Goal: Task Accomplishment & Management: Complete application form

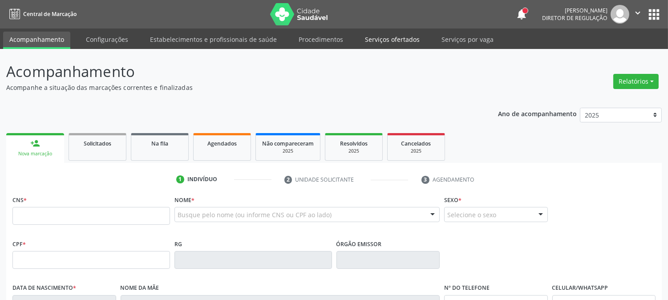
click at [387, 41] on link "Serviços ofertados" at bounding box center [392, 40] width 67 height 16
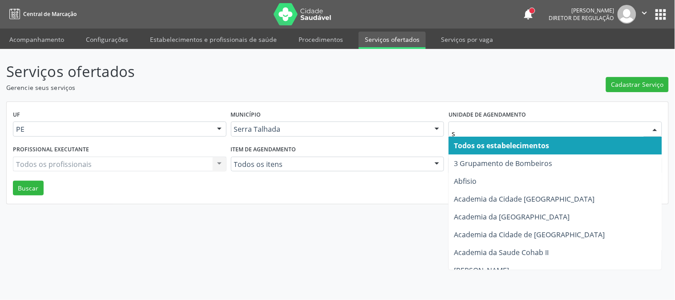
type input "s b"
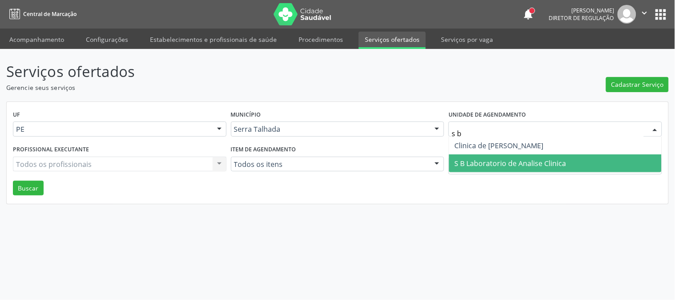
click at [494, 158] on span "S B Laboratorio de Analise Clinica" at bounding box center [510, 163] width 112 height 10
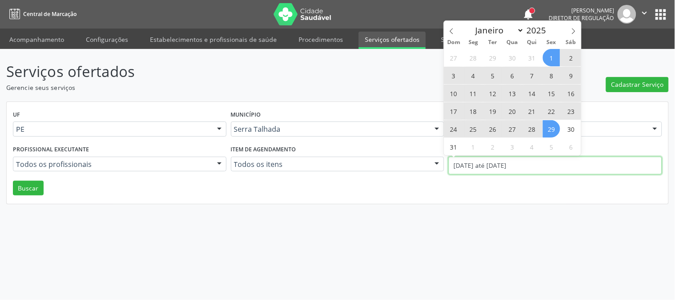
click at [497, 158] on input "[DATE] até [DATE]" at bounding box center [555, 166] width 214 height 18
click at [455, 30] on span at bounding box center [451, 28] width 15 height 15
select select "6"
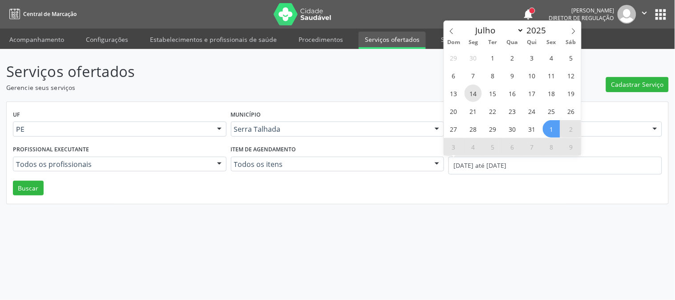
click at [475, 90] on span "14" at bounding box center [472, 93] width 17 height 17
type input "[DATE]"
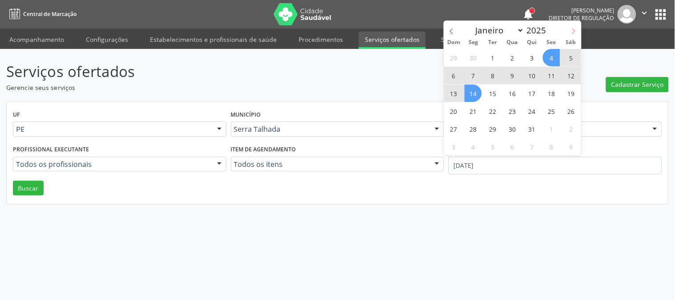
click at [576, 29] on icon at bounding box center [573, 31] width 6 height 6
select select "7"
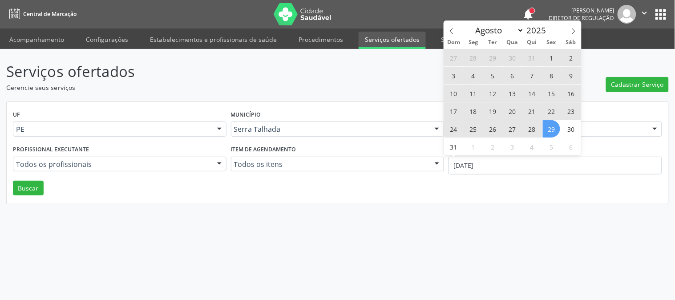
click at [551, 137] on span "29" at bounding box center [551, 128] width 17 height 17
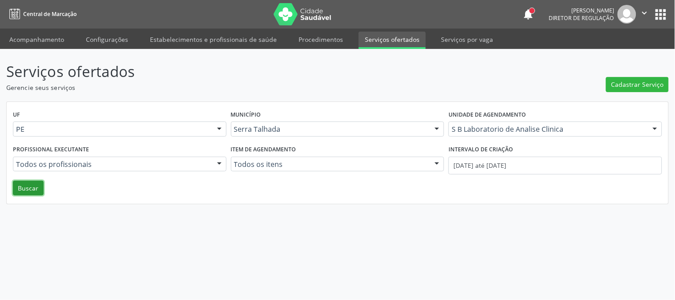
click at [32, 190] on button "Buscar" at bounding box center [28, 188] width 31 height 15
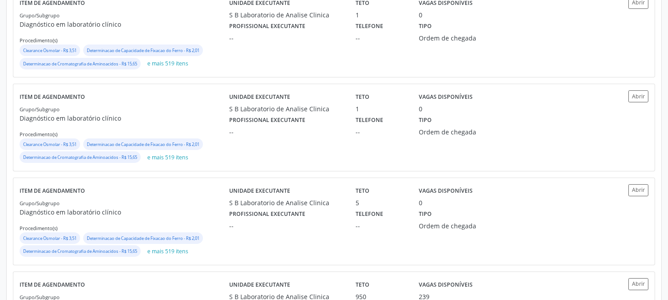
scroll to position [424, 0]
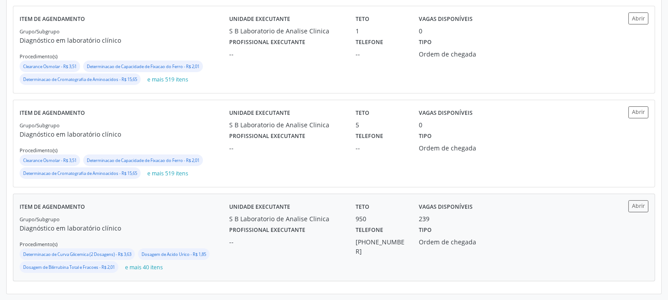
click at [233, 238] on div "--" at bounding box center [286, 241] width 114 height 9
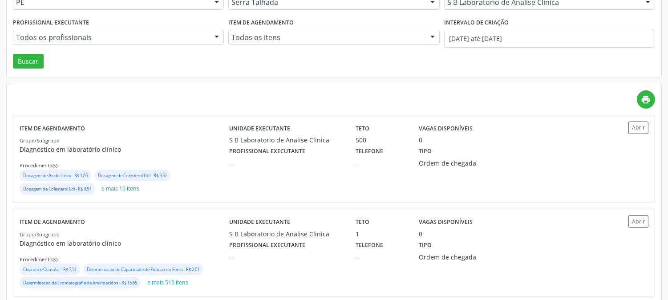
scroll to position [0, 0]
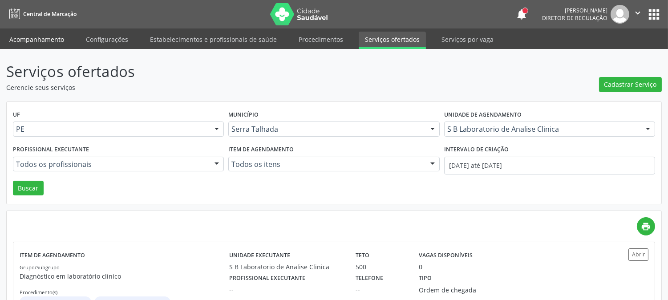
click at [55, 41] on link "Acompanhamento" at bounding box center [36, 40] width 67 height 16
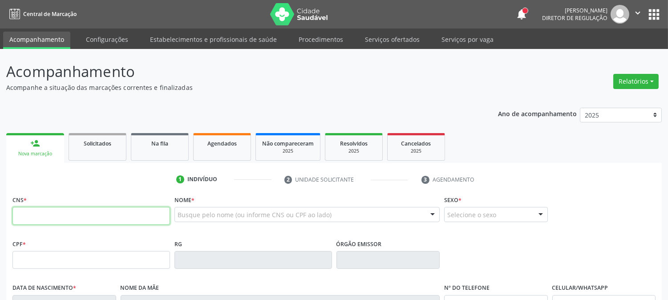
click at [73, 217] on input "text" at bounding box center [90, 216] width 157 height 18
type input "898 0034 3530 1408"
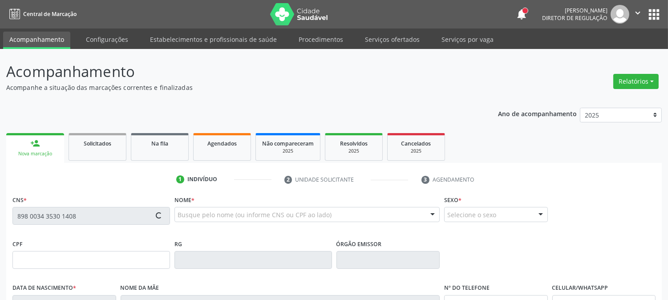
type input "146.312.034-63"
type input "[DATE]"
type input "[PERSON_NAME]"
type input "[PHONE_NUMBER]"
type input "009.279.164-60"
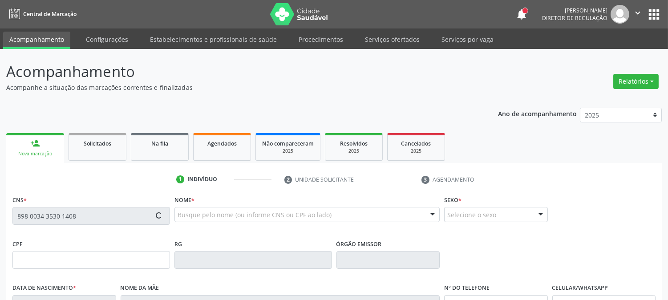
type input "145"
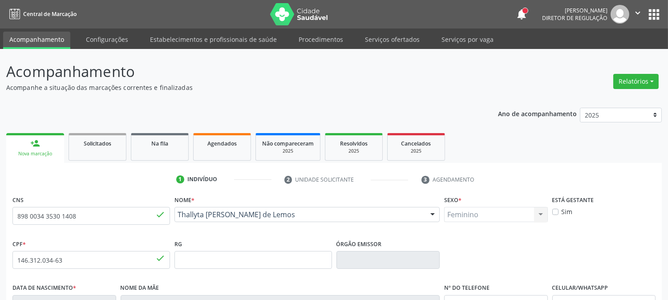
scroll to position [182, 0]
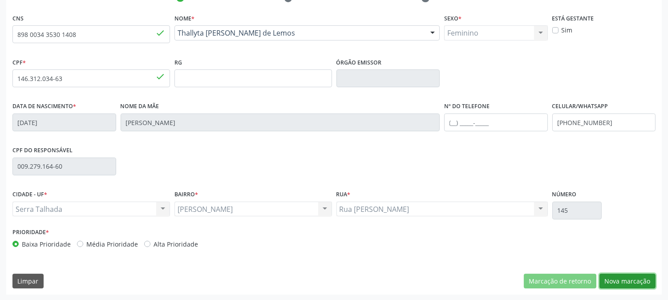
click at [635, 278] on button "Nova marcação" at bounding box center [627, 281] width 56 height 15
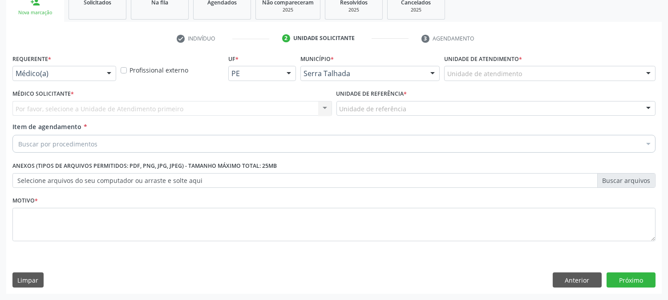
scroll to position [141, 0]
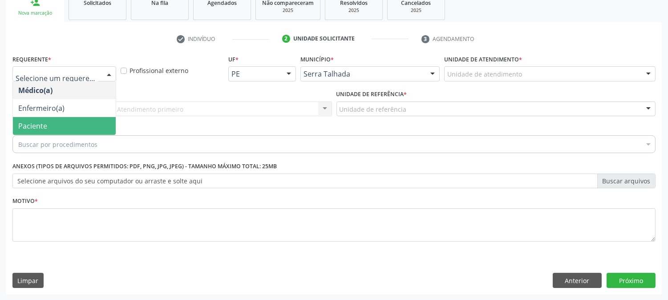
click at [58, 118] on span "Paciente" at bounding box center [64, 126] width 103 height 18
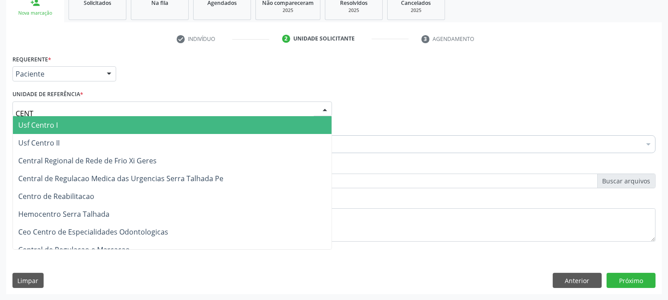
type input "CENTR"
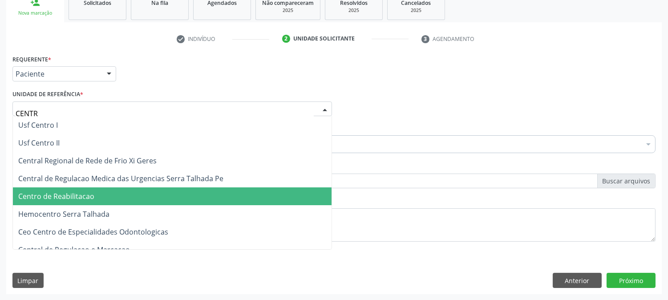
click at [83, 202] on span "Centro de Reabilitacao" at bounding box center [172, 196] width 319 height 18
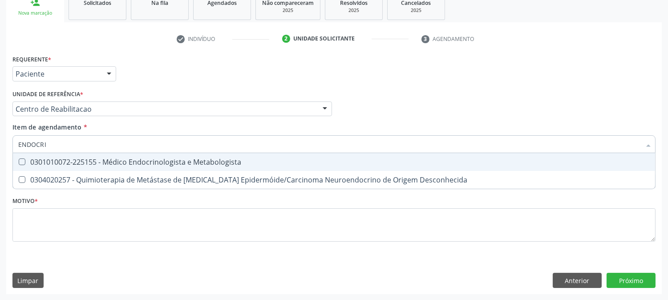
type input "ENDOCRIN"
click at [91, 158] on div "0301010072-225155 - Médico Endocrinologista e Metabologista" at bounding box center [333, 161] width 631 height 7
checkbox Metabologista "true"
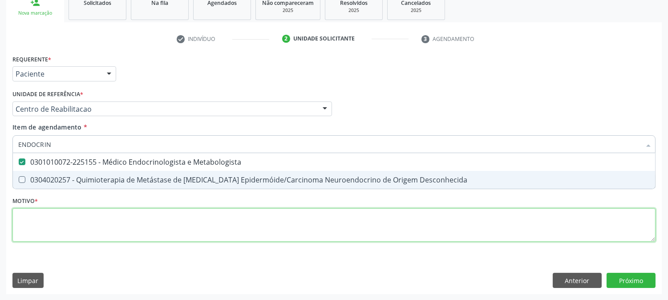
click at [79, 226] on div "Requerente * Paciente Médico(a) Enfermeiro(a) Paciente Nenhum resultado encontr…" at bounding box center [333, 153] width 643 height 202
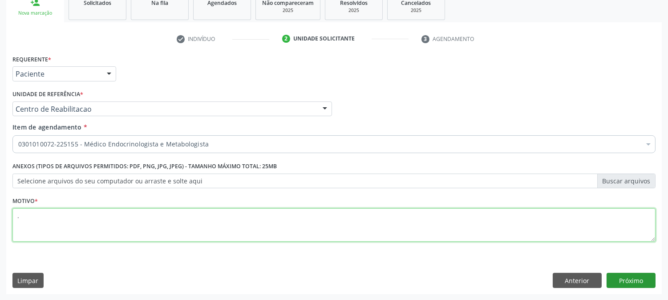
type textarea "."
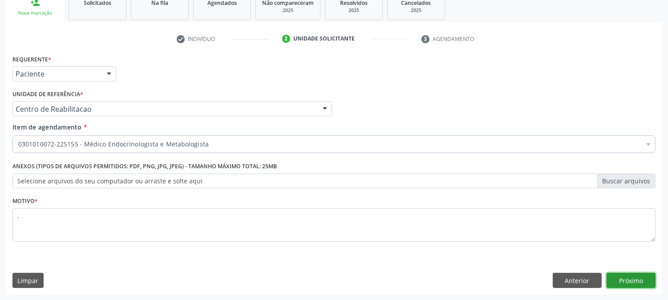
click at [634, 277] on button "Próximo" at bounding box center [630, 280] width 49 height 15
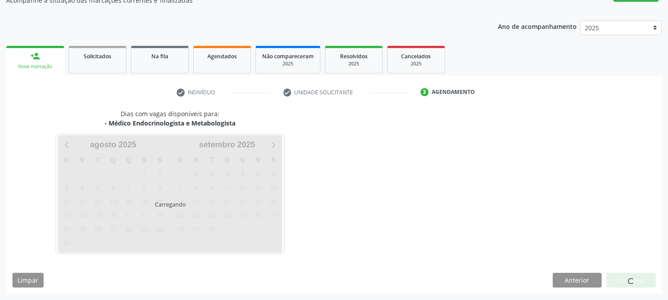
scroll to position [87, 0]
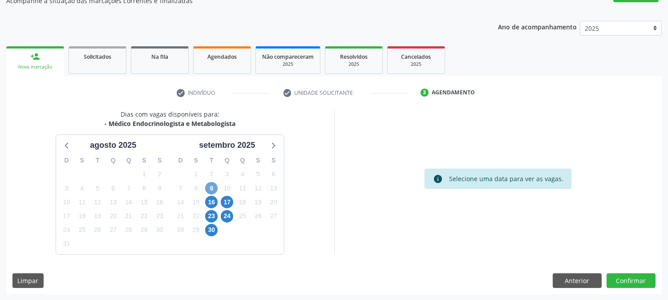
click at [210, 183] on span "9" at bounding box center [211, 188] width 12 height 12
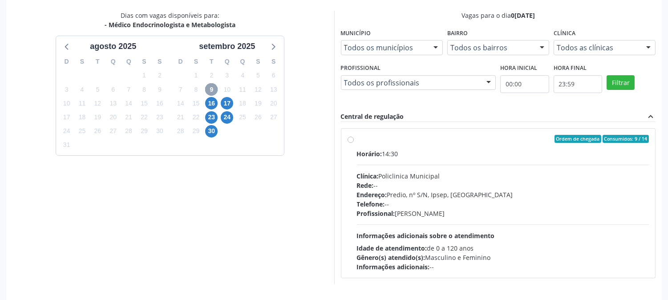
scroll to position [215, 0]
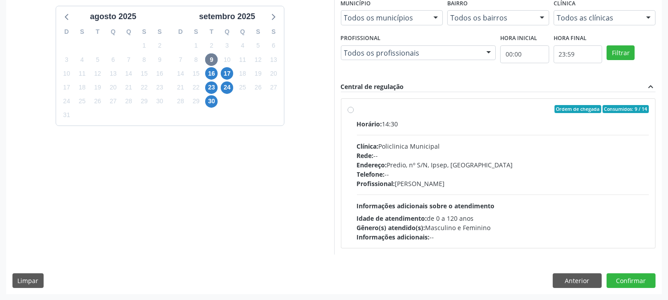
click at [205, 76] on div "16" at bounding box center [212, 74] width 16 height 14
click at [212, 77] on span "16" at bounding box center [211, 73] width 12 height 12
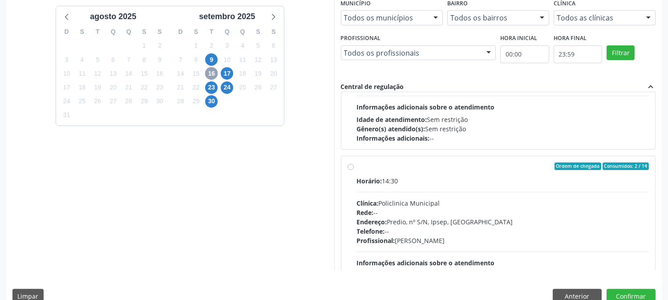
scroll to position [140, 0]
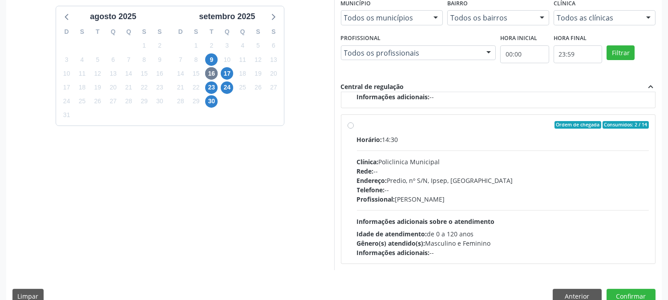
click at [231, 78] on div "17" at bounding box center [227, 74] width 12 height 14
click at [228, 77] on span "17" at bounding box center [227, 73] width 12 height 12
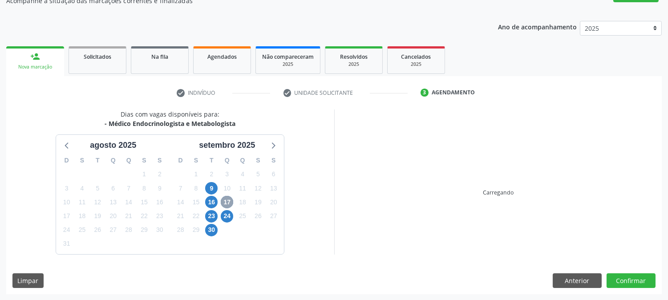
scroll to position [215, 0]
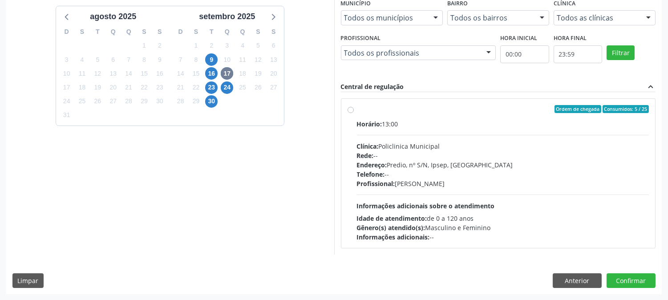
click at [456, 131] on div "Horário: 13:00 Clínica: Policlinica Municipal Rede: -- Endereço: Predio, nº S/N…" at bounding box center [503, 180] width 292 height 122
click at [354, 113] on input "Ordem de chegada Consumidos: 5 / 25 Horário: 13:00 Clínica: Policlinica Municip…" at bounding box center [350, 109] width 6 height 8
radio input "true"
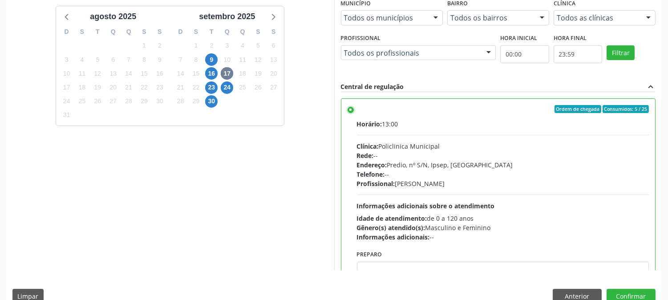
scroll to position [44, 0]
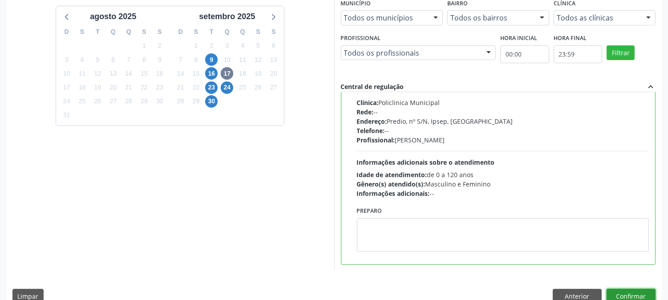
click at [635, 292] on button "Confirmar" at bounding box center [630, 296] width 49 height 15
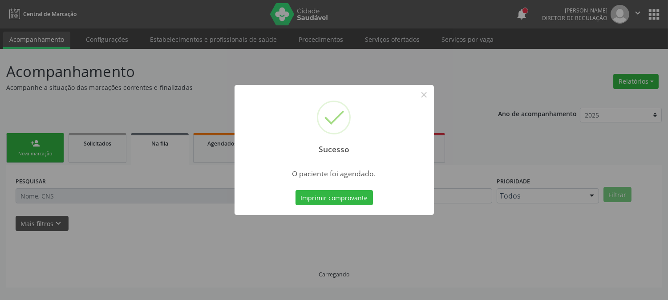
scroll to position [0, 0]
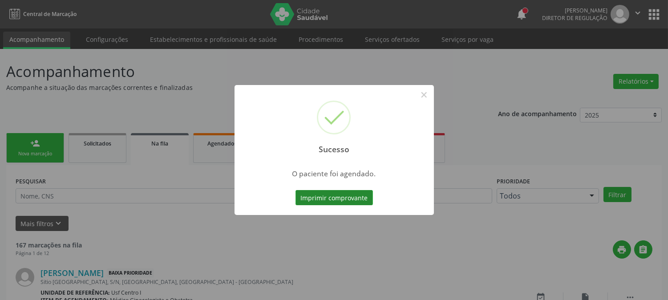
click at [351, 194] on button "Imprimir comprovante" at bounding box center [333, 197] width 77 height 15
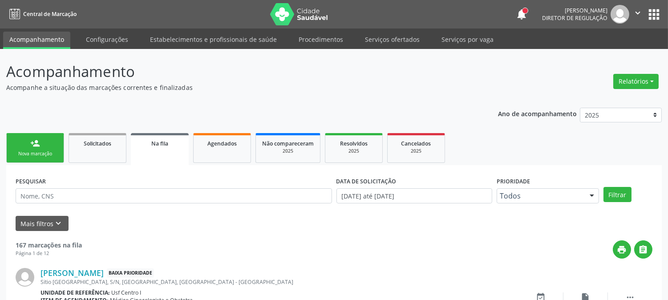
click at [28, 144] on link "person_add Nova marcação" at bounding box center [35, 148] width 58 height 30
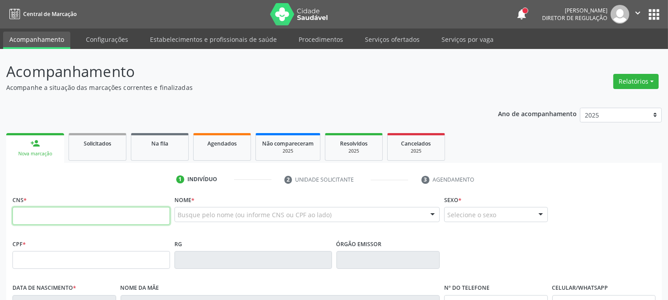
click at [141, 218] on input "text" at bounding box center [90, 216] width 157 height 18
type input "898 0034 3530 1408"
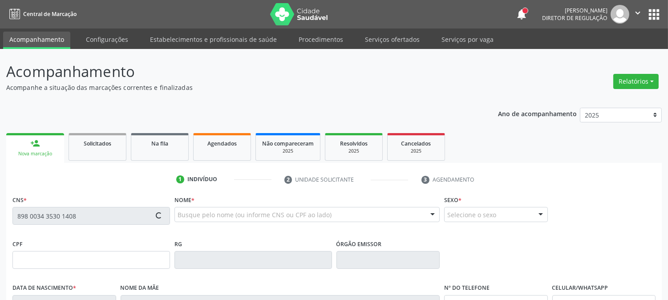
type input "146.312.034-63"
type input "[DATE]"
type input "[PERSON_NAME]"
type input "[PHONE_NUMBER]"
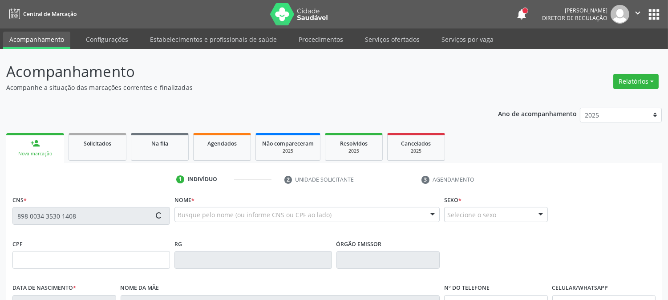
type input "009.279.164-60"
type input "145"
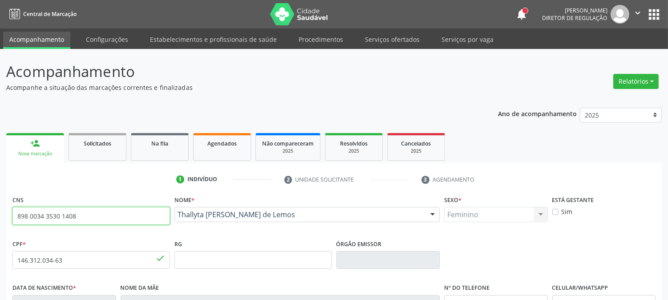
drag, startPoint x: 100, startPoint y: 215, endPoint x: 0, endPoint y: 215, distance: 100.1
click at [0, 215] on div "Acompanhamento Acompanhe a situação das marcações correntes e finalizadas Relat…" at bounding box center [334, 265] width 668 height 433
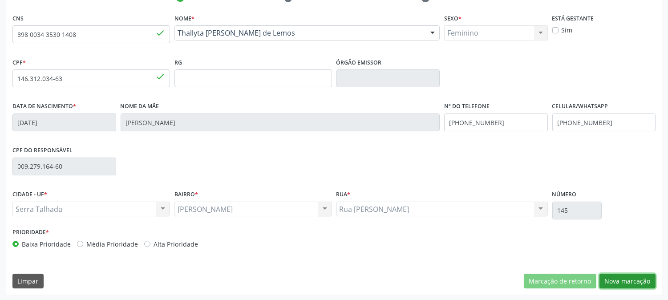
click at [617, 274] on button "Nova marcação" at bounding box center [627, 281] width 56 height 15
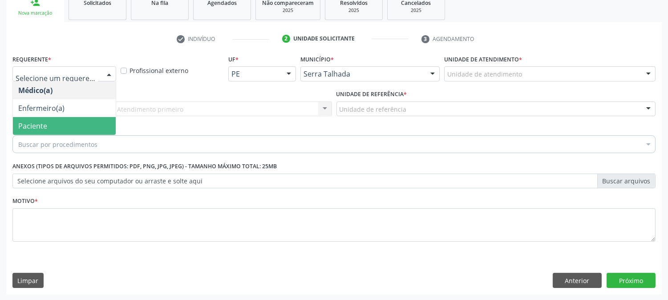
click at [66, 117] on span "Paciente" at bounding box center [64, 126] width 103 height 18
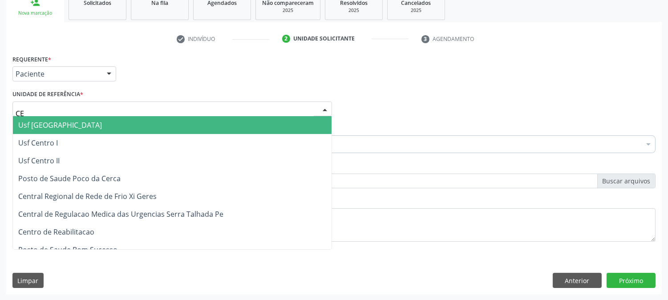
type input "CEN"
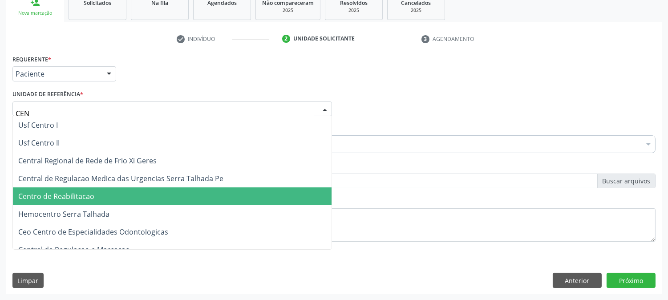
click at [77, 196] on span "Centro de Reabilitacao" at bounding box center [56, 196] width 76 height 10
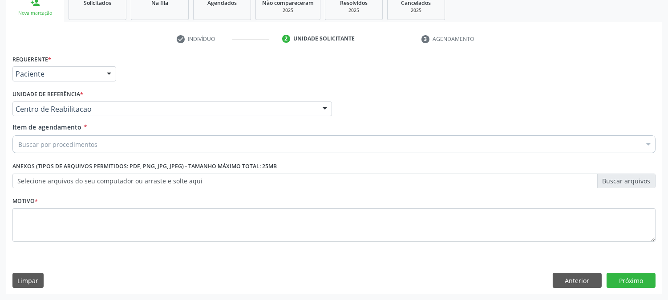
click at [97, 141] on div "Buscar por procedimentos" at bounding box center [333, 144] width 643 height 18
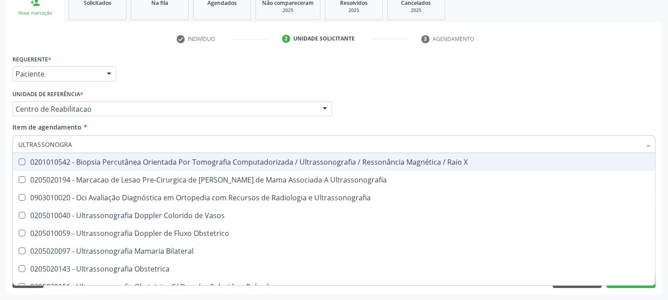
type input "ULTRASSONOGRAF"
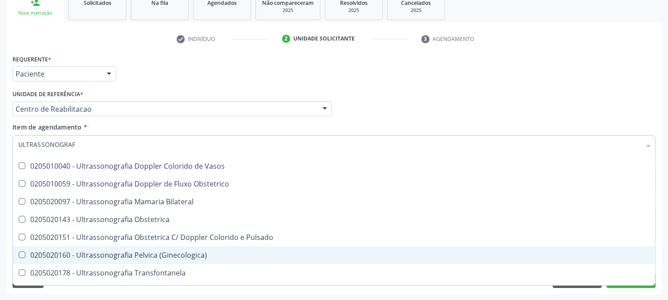
scroll to position [99, 0]
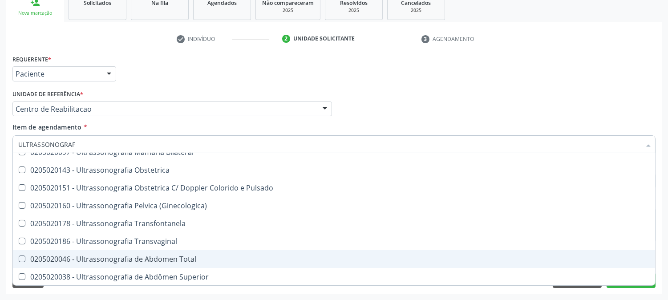
click at [244, 252] on span "0205020046 - Ultrassonografia de Abdomen Total" at bounding box center [334, 259] width 642 height 18
checkbox Total "true"
click at [0, 238] on div "Acompanhamento Acompanhe a situação das marcações correntes e finalizadas Relat…" at bounding box center [334, 104] width 668 height 392
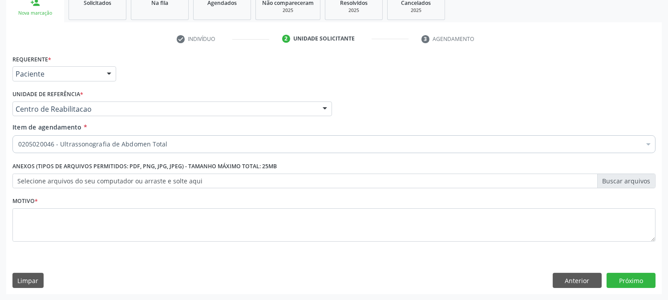
checkbox Total "true"
checkbox Adolescente\) "false"
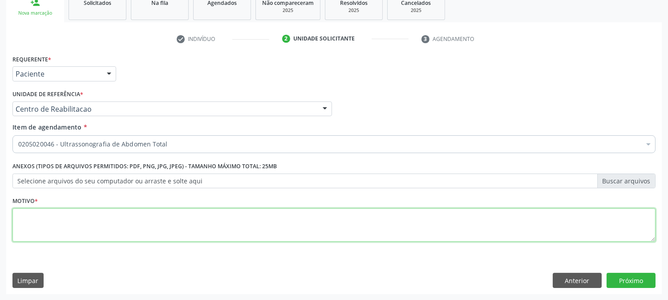
click at [126, 225] on textarea at bounding box center [333, 225] width 643 height 34
type textarea "."
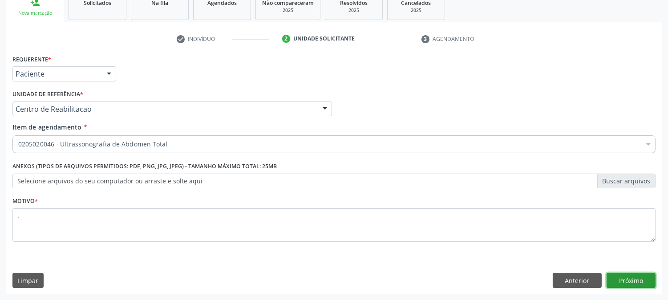
click at [640, 281] on button "Próximo" at bounding box center [630, 280] width 49 height 15
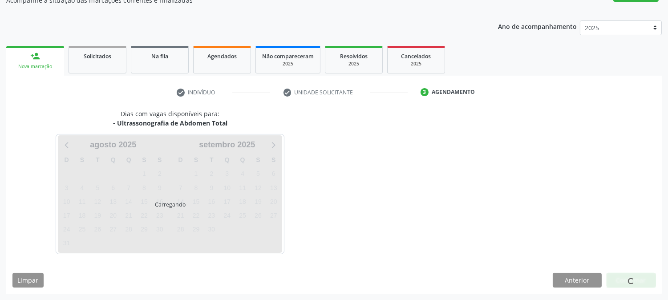
scroll to position [87, 0]
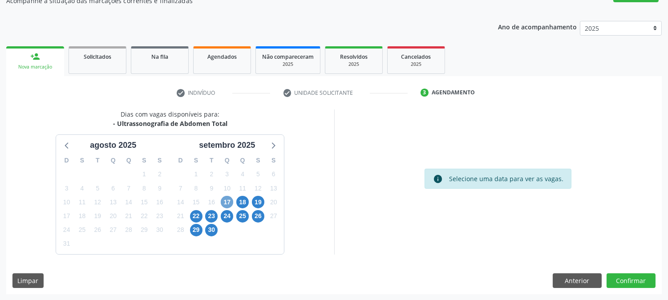
click at [223, 198] on span "17" at bounding box center [227, 202] width 12 height 12
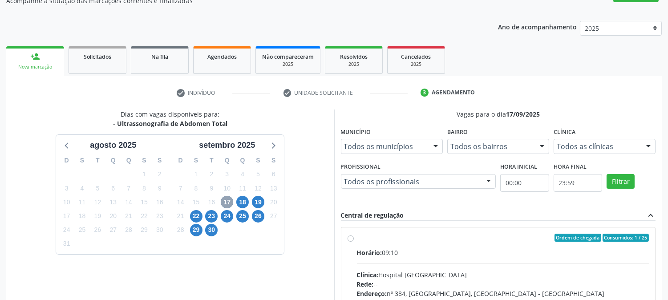
scroll to position [215, 0]
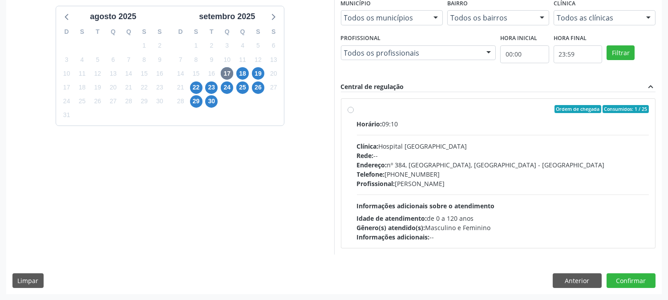
click at [459, 157] on div "Rede: --" at bounding box center [503, 155] width 292 height 9
click at [354, 113] on input "Ordem de chegada Consumidos: 1 / 25 Horário: 09:10 Clínica: Hospital [GEOGRAPHI…" at bounding box center [350, 109] width 6 height 8
radio input "true"
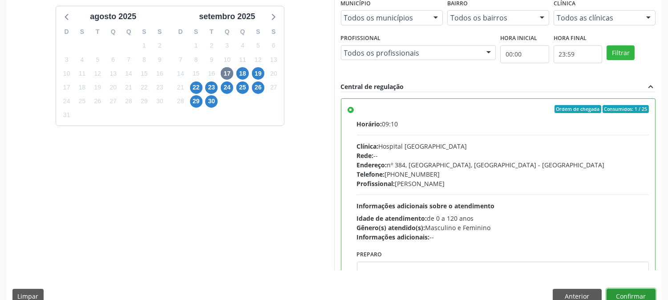
click at [635, 290] on button "Confirmar" at bounding box center [630, 296] width 49 height 15
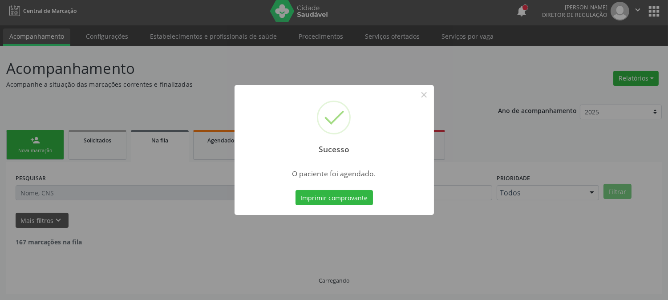
scroll to position [0, 0]
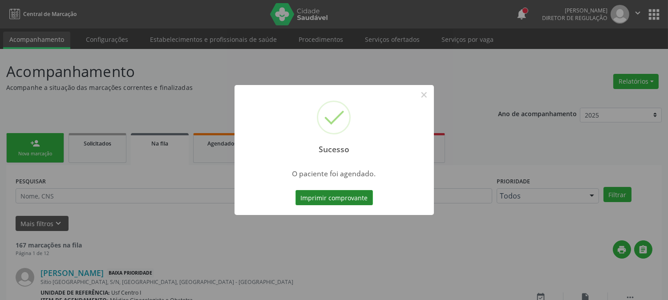
click at [366, 197] on button "Imprimir comprovante" at bounding box center [333, 197] width 77 height 15
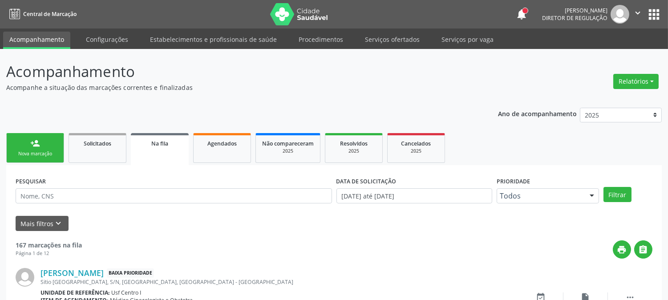
click at [45, 138] on link "person_add Nova marcação" at bounding box center [35, 148] width 58 height 30
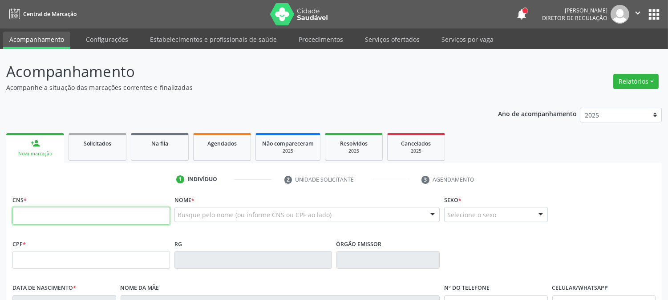
click at [53, 210] on input "text" at bounding box center [90, 216] width 157 height 18
paste input "898 0034 3530 1408"
type input "898 0034 3530 1408"
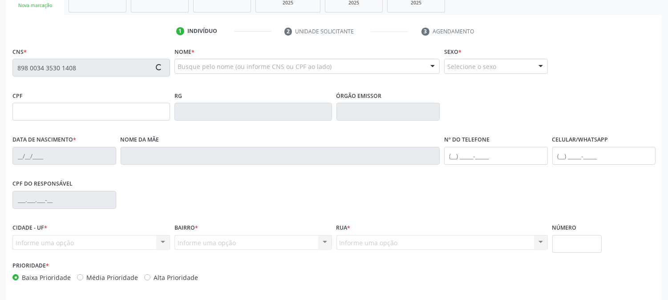
scroll to position [182, 0]
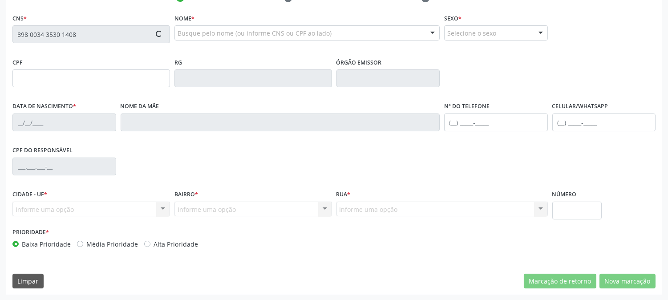
type input "146.312.034-63"
type input "[DATE]"
type input "[PERSON_NAME]"
type input "[PHONE_NUMBER]"
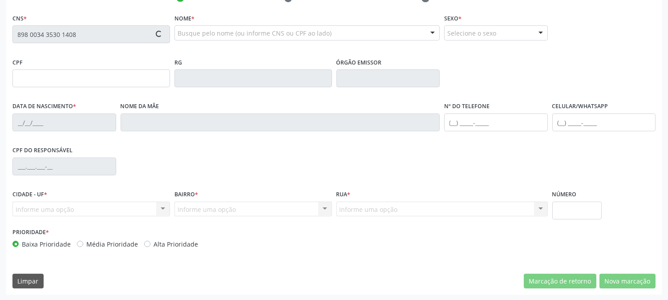
type input "009.279.164-60"
type input "145"
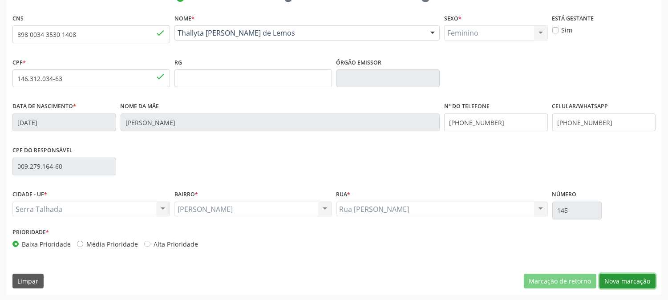
click at [640, 281] on button "Nova marcação" at bounding box center [627, 281] width 56 height 15
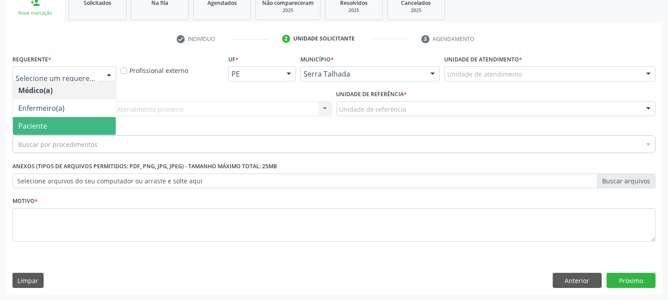
click at [69, 121] on span "Paciente" at bounding box center [64, 126] width 103 height 18
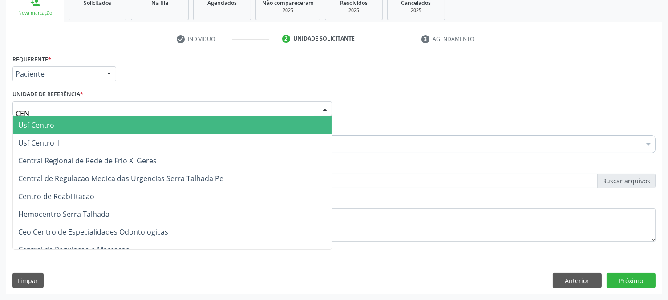
type input "CENT"
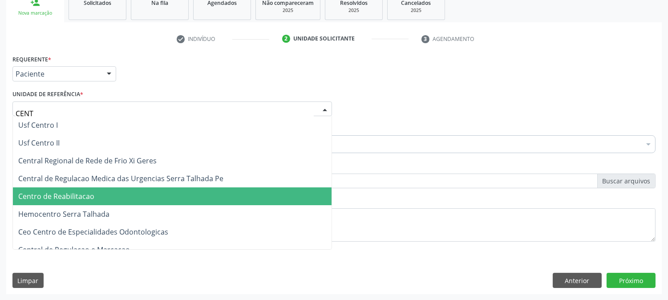
click at [79, 191] on span "Centro de Reabilitacao" at bounding box center [56, 196] width 76 height 10
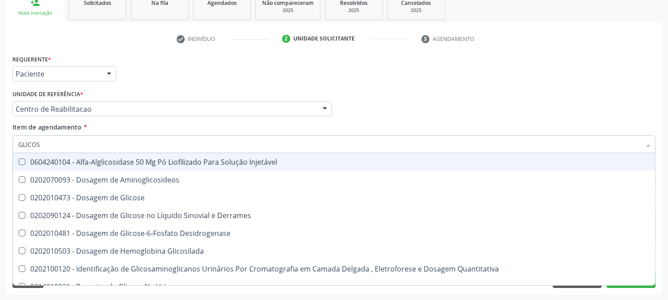
type input "GLICOSE"
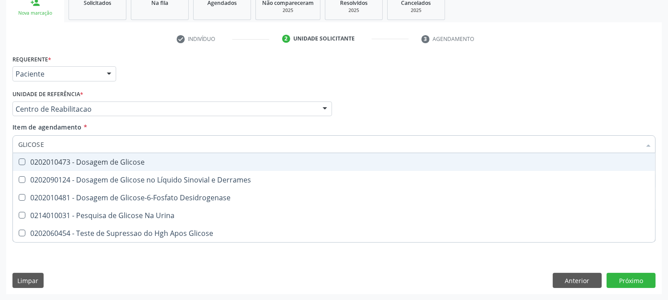
click at [69, 158] on div "0202010473 - Dosagem de Glicose" at bounding box center [333, 161] width 631 height 7
checkbox Glicose "true"
drag, startPoint x: 56, startPoint y: 146, endPoint x: 14, endPoint y: 141, distance: 42.5
click at [14, 141] on div "GLICOSE" at bounding box center [333, 144] width 643 height 18
type input "C"
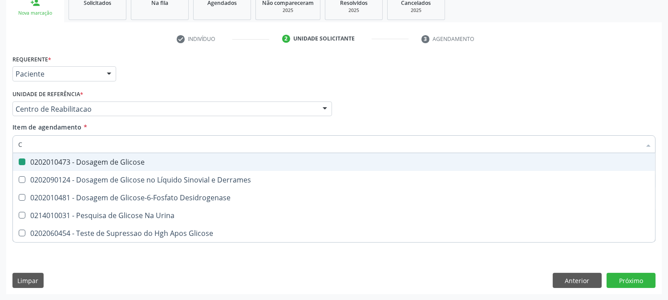
checkbox Glicose "false"
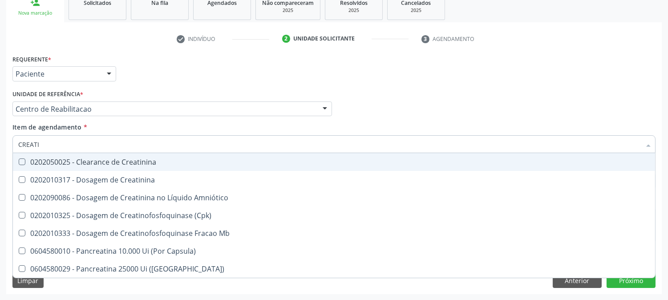
type input "CREATIN"
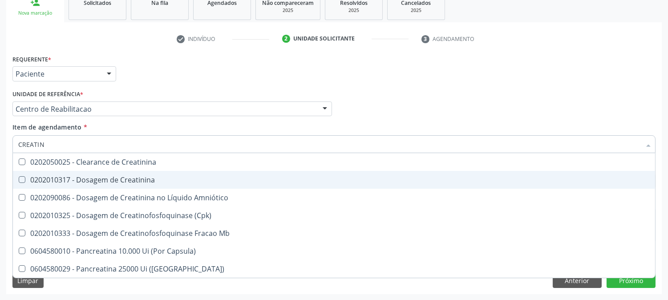
click at [29, 173] on span "0202010317 - Dosagem de Creatinina" at bounding box center [334, 180] width 642 height 18
checkbox Creatinina "true"
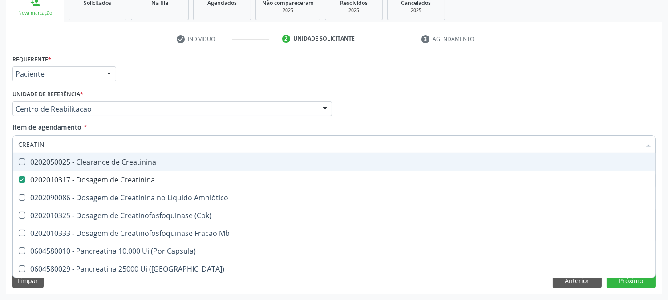
drag, startPoint x: 52, startPoint y: 137, endPoint x: 11, endPoint y: 147, distance: 42.2
click at [11, 147] on div "Item de agendamento * CREATIN Desfazer seleção 0202050025 - Clearance de Creati…" at bounding box center [333, 139] width 647 height 34
type input "UR"
checkbox Creatinina "false"
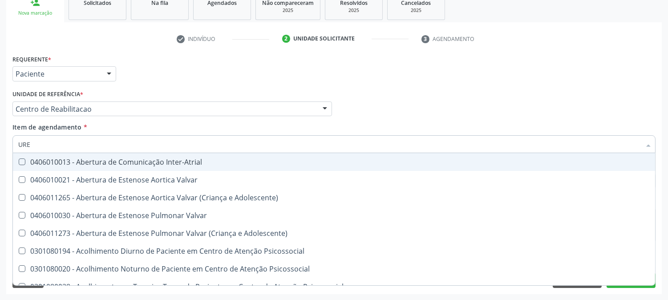
type input "UREI"
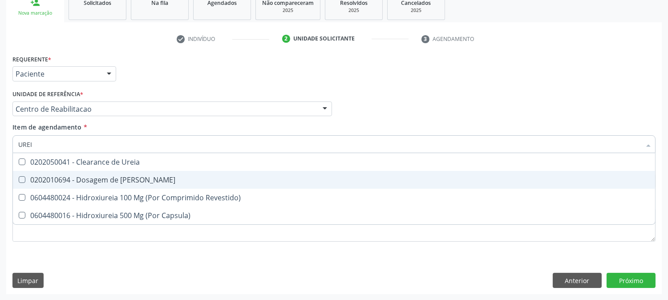
click at [20, 178] on Ureia at bounding box center [22, 179] width 7 height 7
click at [19, 178] on Ureia "checkbox" at bounding box center [16, 180] width 6 height 6
checkbox Ureia "true"
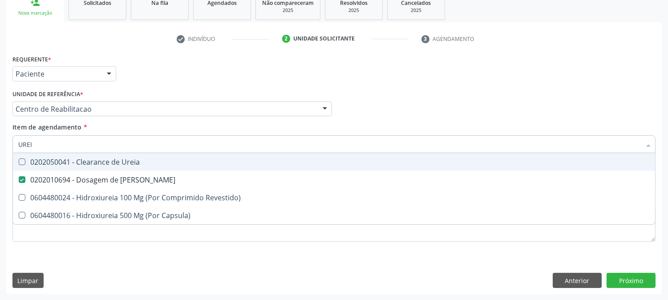
drag, startPoint x: 43, startPoint y: 142, endPoint x: 0, endPoint y: 149, distance: 43.3
click at [0, 149] on div "Acompanhamento Acompanhe a situação das marcações correntes e finalizadas Relat…" at bounding box center [334, 104] width 668 height 392
type input "CO"
checkbox Ureia "false"
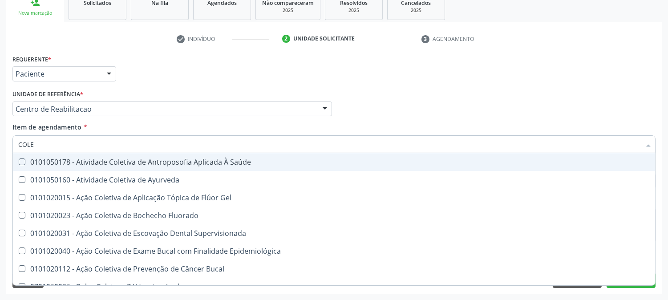
type input "COLES"
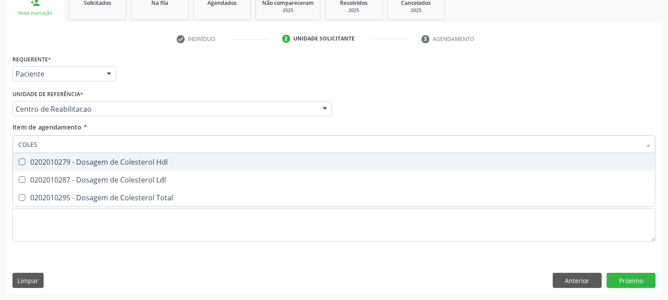
click at [20, 158] on Hdl at bounding box center [22, 161] width 7 height 7
click at [19, 159] on Hdl "checkbox" at bounding box center [16, 162] width 6 height 6
checkbox Hdl "true"
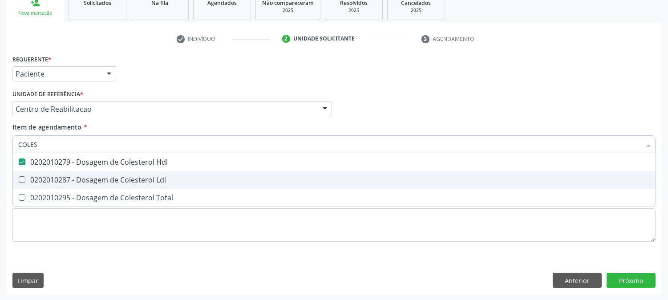
click at [20, 179] on Ldl at bounding box center [22, 179] width 7 height 7
click at [19, 179] on Ldl "checkbox" at bounding box center [16, 180] width 6 height 6
checkbox Ldl "true"
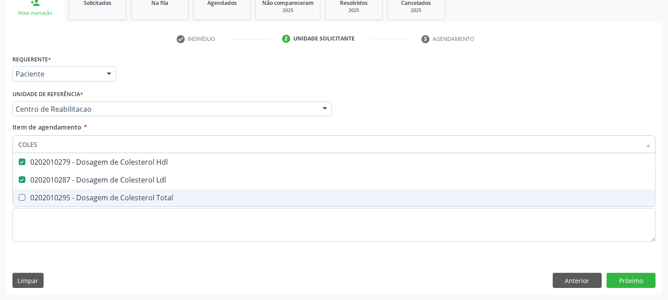
click at [21, 193] on span "0202010295 - Dosagem de Colesterol Total" at bounding box center [334, 198] width 642 height 18
checkbox Total "true"
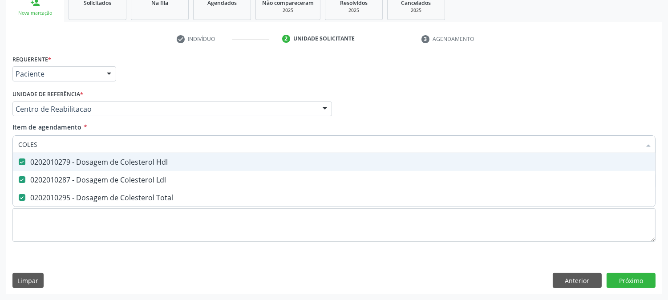
drag, startPoint x: 49, startPoint y: 138, endPoint x: 0, endPoint y: 143, distance: 49.6
click at [0, 143] on div "Acompanhamento Acompanhe a situação das marcações correntes e finalizadas Relat…" at bounding box center [334, 104] width 668 height 392
type input "TG"
checkbox Hdl "false"
checkbox Ldl "false"
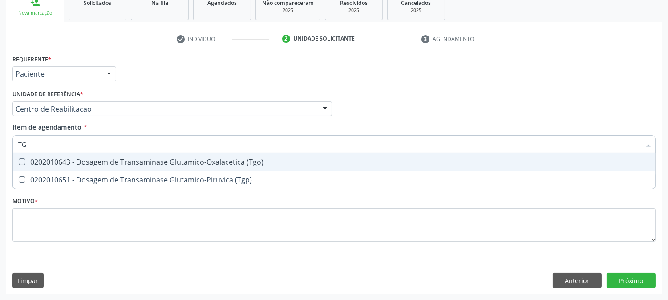
click at [67, 165] on div "0202010643 - Dosagem de Transaminase Glutamico-Oxalacetica (Tgo)" at bounding box center [333, 161] width 631 height 7
checkbox \(Tgo\) "true"
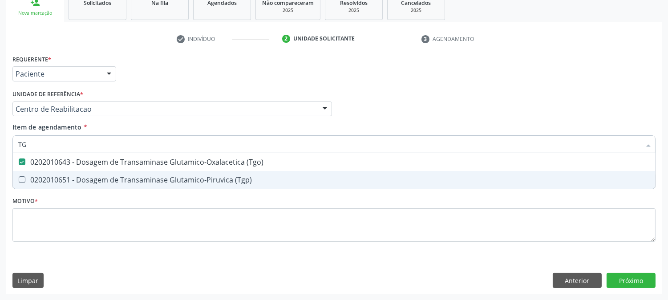
click at [67, 172] on span "0202010651 - Dosagem de Transaminase Glutamico-Piruvica (Tgp)" at bounding box center [334, 180] width 642 height 18
checkbox \(Tgp\) "true"
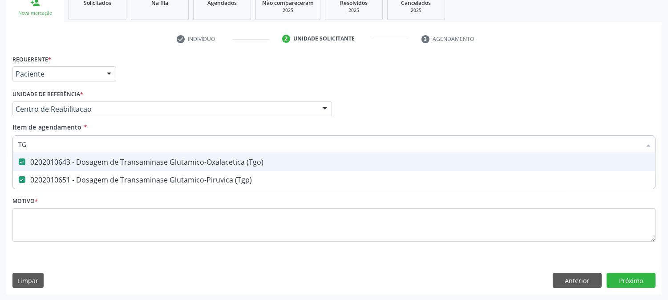
drag, startPoint x: 45, startPoint y: 148, endPoint x: 3, endPoint y: 149, distance: 42.3
click at [3, 149] on div "Acompanhamento Acompanhe a situação das marcações correntes e finalizadas Relat…" at bounding box center [334, 104] width 668 height 392
type input "TR"
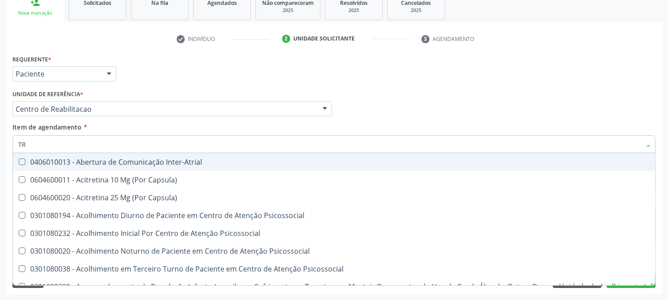
checkbox Inter-Atrial "false"
checkbox Capsula\) "false"
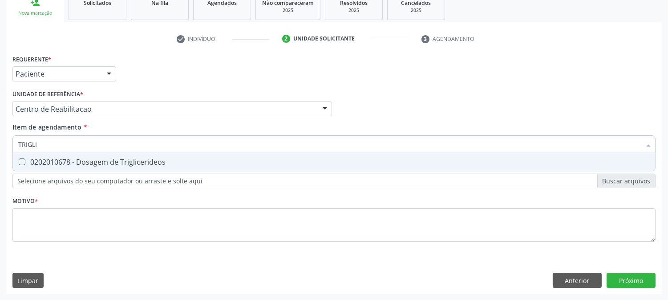
type input "TRIGLIC"
click at [31, 166] on span "0202010678 - Dosagem de Triglicerideos" at bounding box center [334, 162] width 642 height 18
checkbox Triglicerideos "true"
drag, startPoint x: 50, startPoint y: 144, endPoint x: 5, endPoint y: 149, distance: 45.2
click at [5, 149] on div "Acompanhamento Acompanhe a situação das marcações correntes e finalizadas Relat…" at bounding box center [334, 104] width 668 height 392
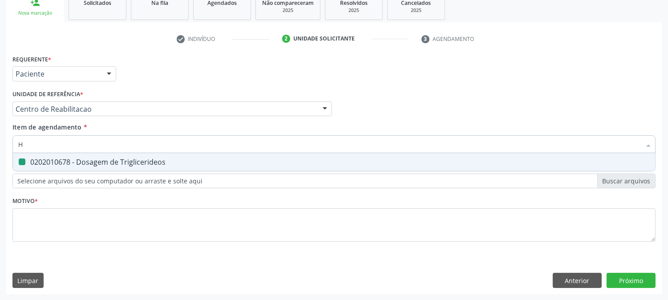
type input "HE"
checkbox Triglicerideos "false"
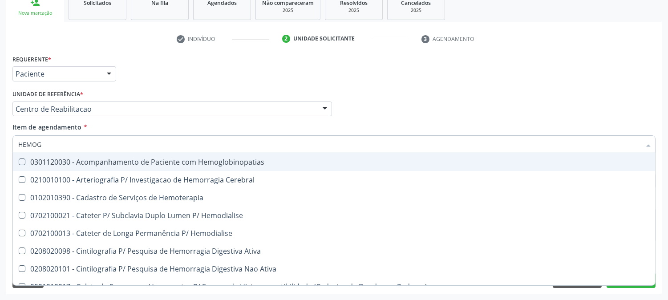
type input "HEMOGR"
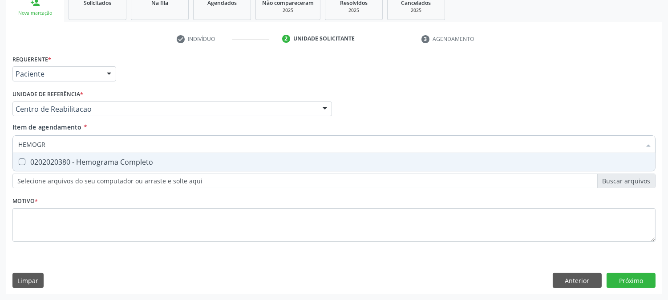
click at [36, 158] on div "0202020380 - Hemograma Completo" at bounding box center [333, 161] width 631 height 7
checkbox Completo "true"
drag, startPoint x: 49, startPoint y: 139, endPoint x: 0, endPoint y: 136, distance: 49.5
click at [0, 136] on div "Acompanhamento Acompanhe a situação das marcações correntes e finalizadas Relat…" at bounding box center [334, 104] width 668 height 392
type input "P"
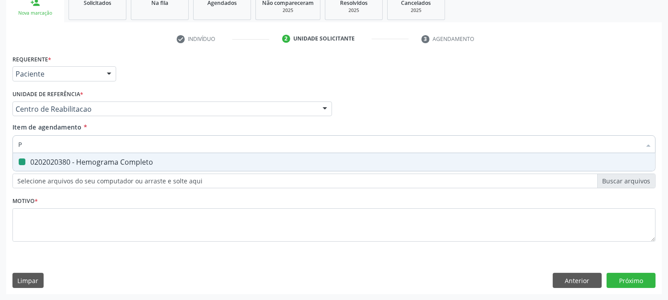
checkbox Completo "false"
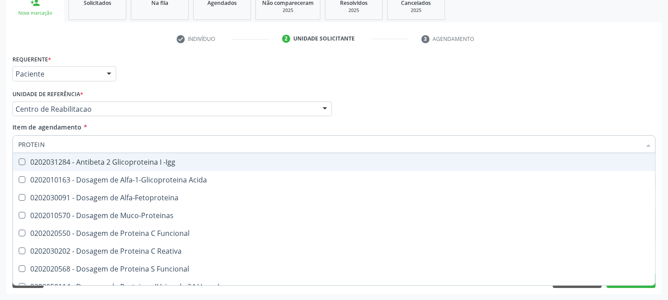
type input "PROTEINA"
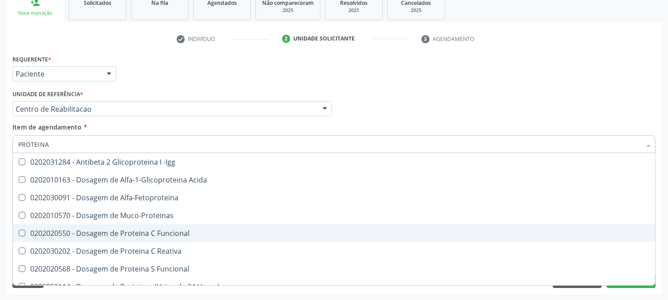
click at [68, 241] on span "0202020550 - Dosagem de Proteina C Funcional" at bounding box center [334, 233] width 642 height 18
checkbox Funcional "true"
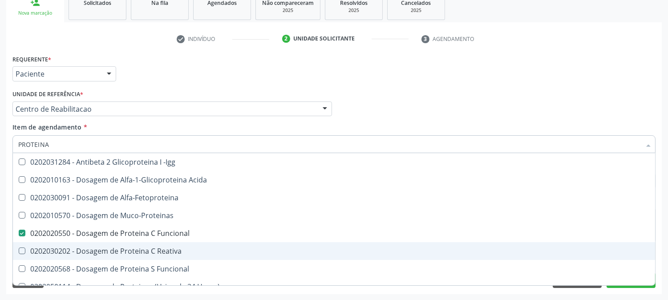
click at [68, 247] on div "0202030202 - Dosagem de Proteina C Reativa" at bounding box center [333, 250] width 631 height 7
checkbox Reativa "true"
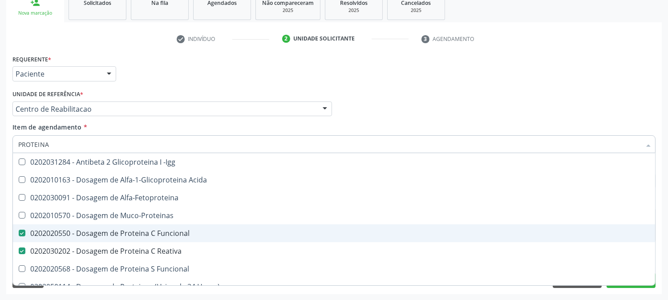
click at [20, 234] on Funcional at bounding box center [22, 233] width 7 height 7
click at [19, 234] on Funcional "checkbox" at bounding box center [16, 233] width 6 height 6
checkbox Funcional "false"
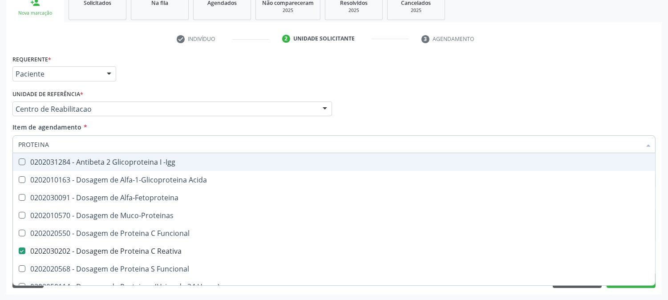
drag, startPoint x: 56, startPoint y: 148, endPoint x: 0, endPoint y: 150, distance: 56.5
click at [0, 150] on div "Acompanhamento Acompanhe a situação das marcações correntes e finalizadas Relat…" at bounding box center [334, 104] width 668 height 392
type input "URI"
checkbox Reativa "false"
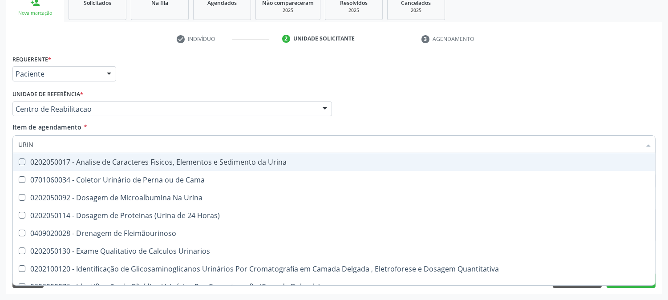
type input "URINA"
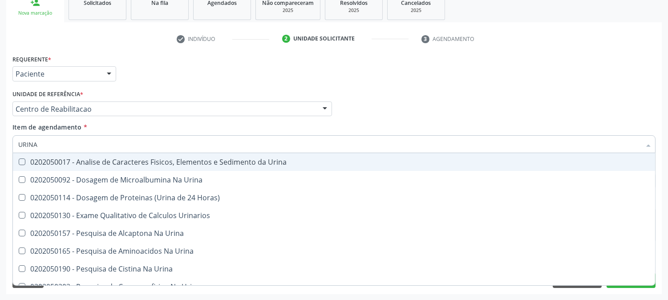
click at [52, 160] on div "0202050017 - Analise de Caracteres Fisicos, Elementos e Sedimento da Urina" at bounding box center [333, 161] width 631 height 7
checkbox Urina "true"
drag, startPoint x: 47, startPoint y: 145, endPoint x: 2, endPoint y: 143, distance: 45.0
click at [2, 143] on div "Acompanhamento Acompanhe a situação das marcações correntes e finalizadas Relat…" at bounding box center [334, 104] width 668 height 392
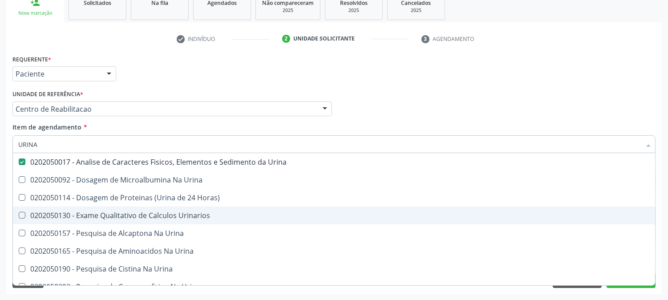
scroll to position [49, 0]
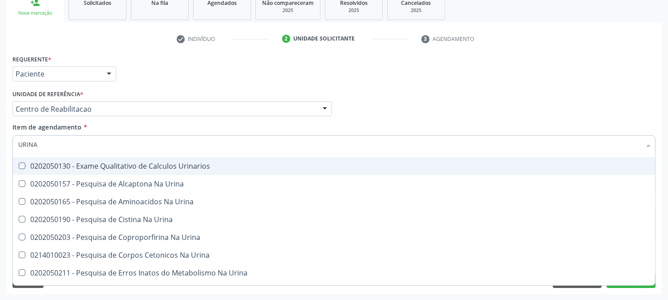
click at [0, 170] on div "Acompanhamento Acompanhe a situação das marcações correntes e finalizadas Relat…" at bounding box center [334, 104] width 668 height 392
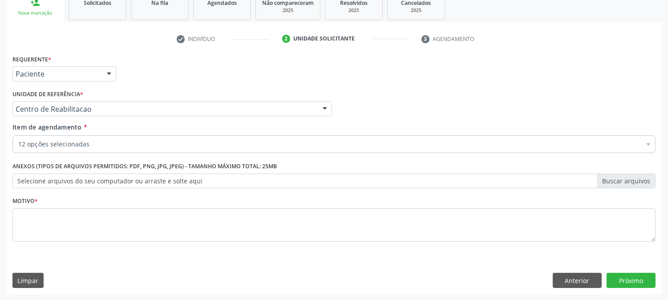
click at [62, 187] on span "0202010317 - Dosagem de Creatinina" at bounding box center [364, 178] width 703 height 18
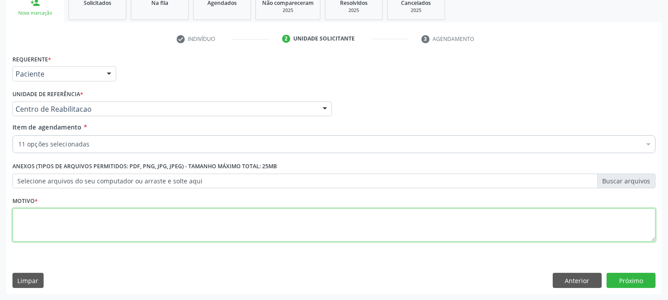
click at [62, 220] on textarea at bounding box center [333, 225] width 643 height 34
type textarea "."
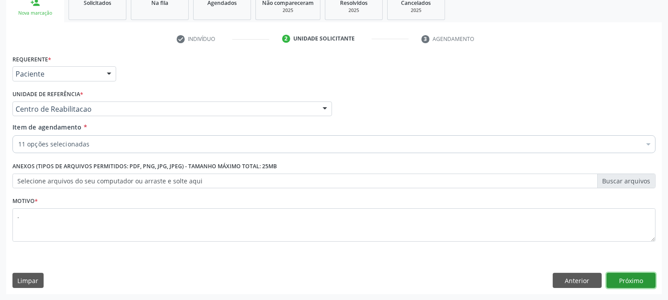
click at [634, 283] on button "Próximo" at bounding box center [630, 280] width 49 height 15
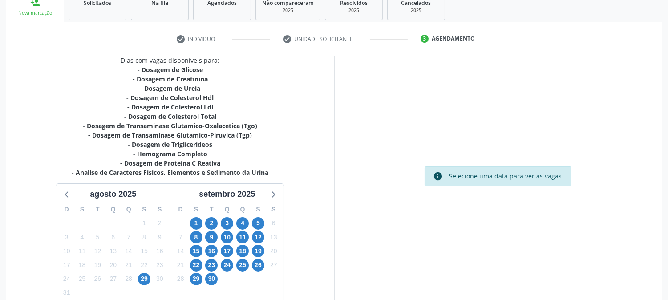
scroll to position [190, 0]
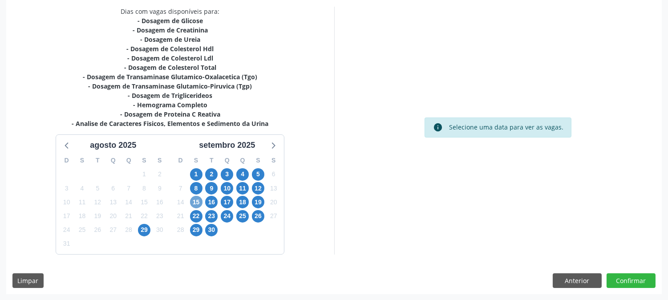
click at [194, 201] on span "15" at bounding box center [196, 202] width 12 height 12
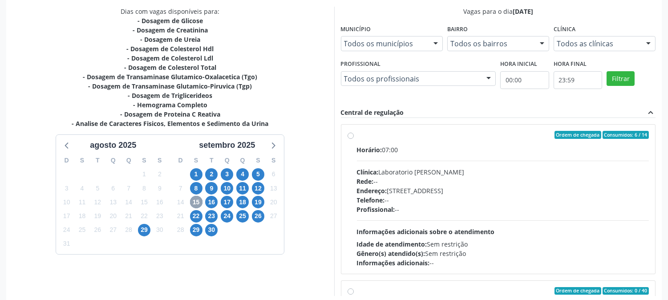
scroll to position [231, 0]
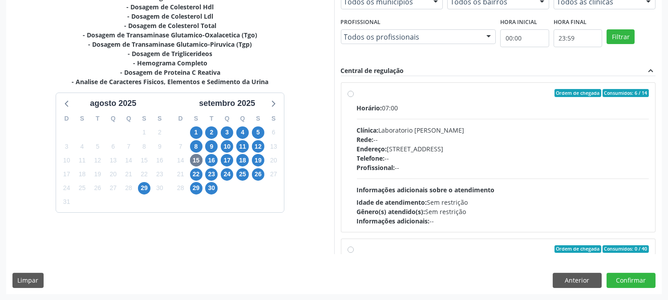
click at [520, 166] on div "Profissional: --" at bounding box center [503, 167] width 292 height 9
click at [354, 97] on input "Ordem de chegada Consumidos: 6 / 14 Horário: 07:00 Clínica: Laboratorio [PERSON…" at bounding box center [350, 93] width 6 height 8
radio input "true"
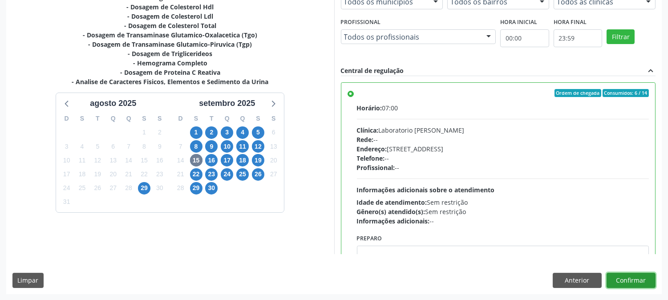
click at [634, 278] on button "Confirmar" at bounding box center [630, 280] width 49 height 15
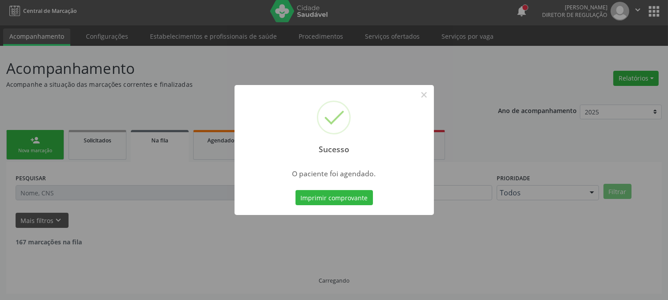
scroll to position [0, 0]
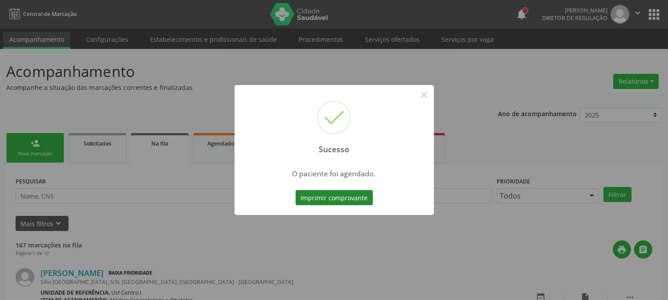
click at [342, 196] on button "Imprimir comprovante" at bounding box center [333, 197] width 77 height 15
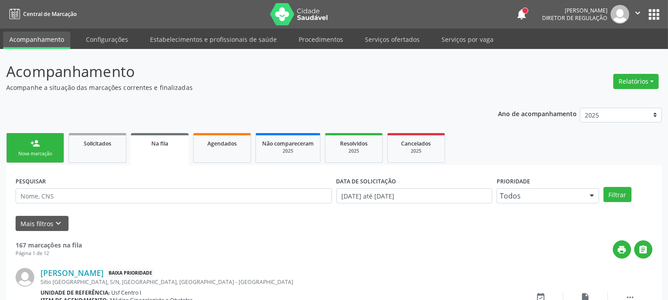
click at [56, 145] on link "person_add Nova marcação" at bounding box center [35, 148] width 58 height 30
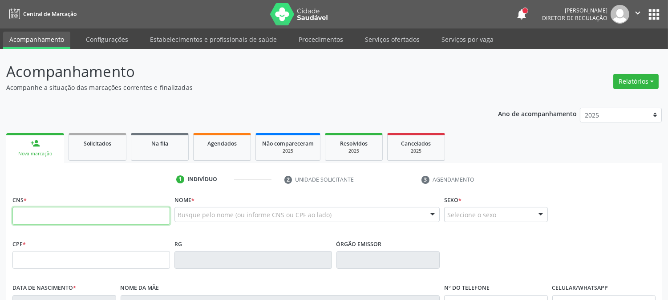
click at [28, 216] on input "text" at bounding box center [90, 216] width 157 height 18
type input "700 5067 8475 2554"
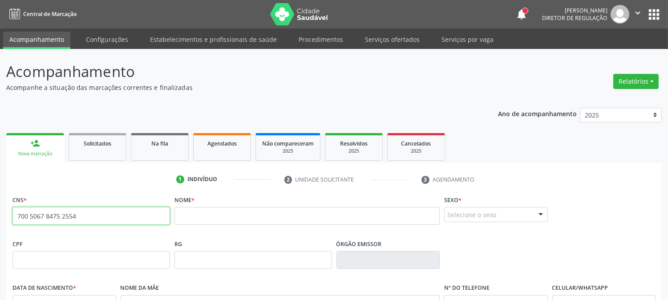
drag, startPoint x: 76, startPoint y: 216, endPoint x: 0, endPoint y: 220, distance: 75.8
click at [0, 220] on div "Acompanhamento Acompanhe a situação das marcações correntes e finalizadas Relat…" at bounding box center [334, 265] width 668 height 433
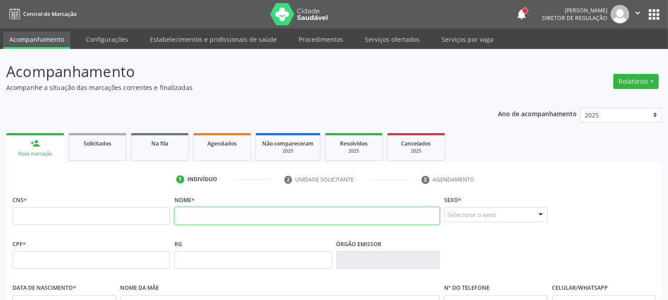
click at [215, 218] on input "text" at bounding box center [306, 216] width 265 height 18
type input "MAYARA"
